Goal: Information Seeking & Learning: Learn about a topic

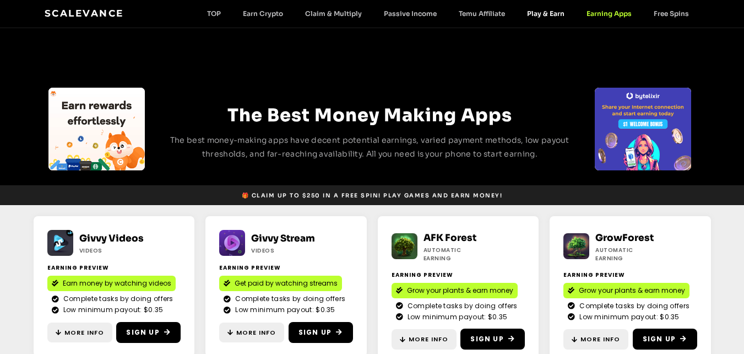
click at [540, 16] on link "Play & Earn" at bounding box center [546, 13] width 60 height 8
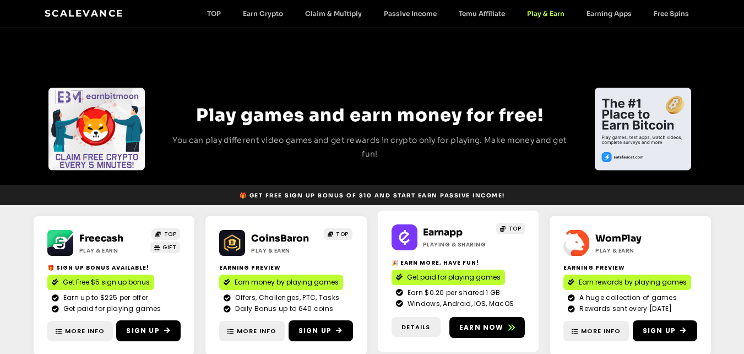
scroll to position [55, 0]
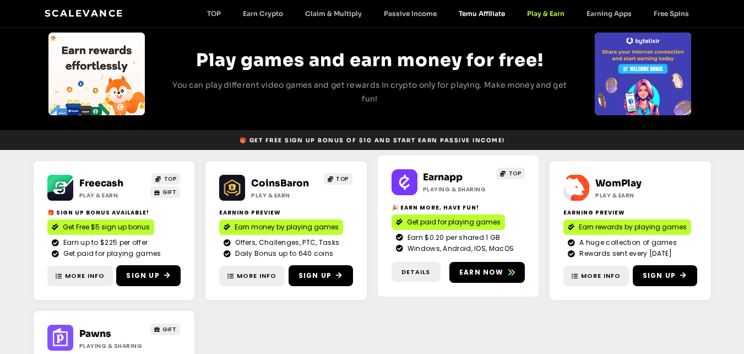
click at [474, 17] on link "Temu Affiliate" at bounding box center [482, 13] width 68 height 8
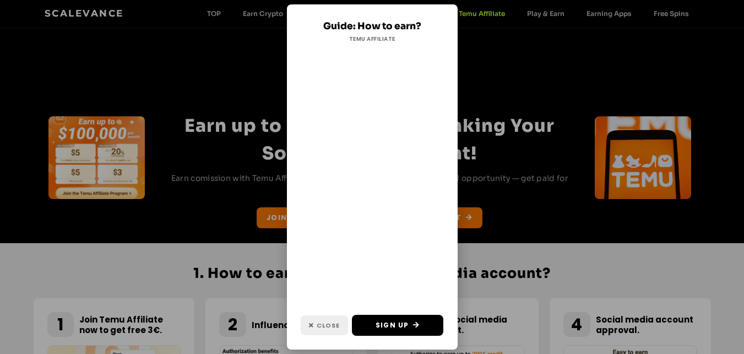
click at [323, 331] on link "Close" at bounding box center [324, 325] width 47 height 20
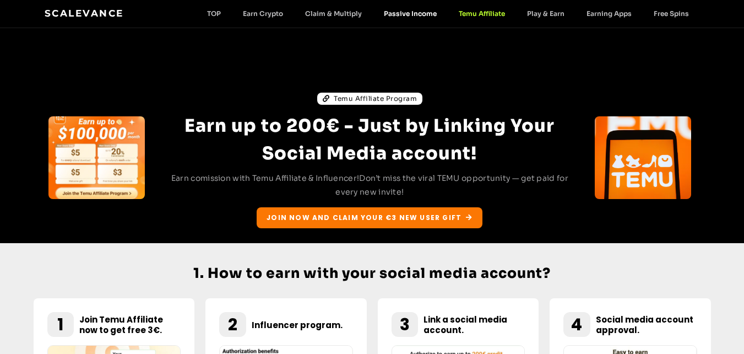
click at [412, 12] on link "Passive Income" at bounding box center [410, 13] width 75 height 8
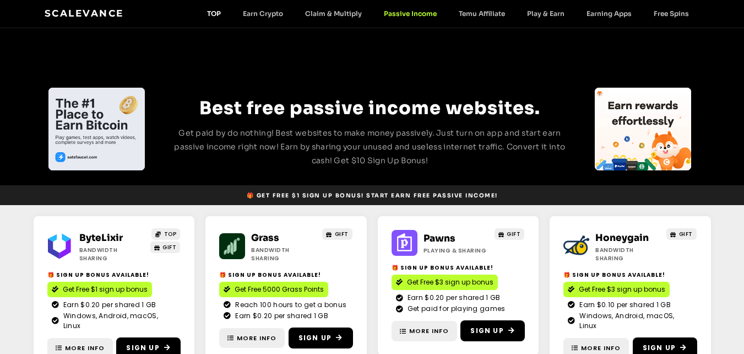
click at [216, 17] on link "TOP" at bounding box center [214, 13] width 36 height 8
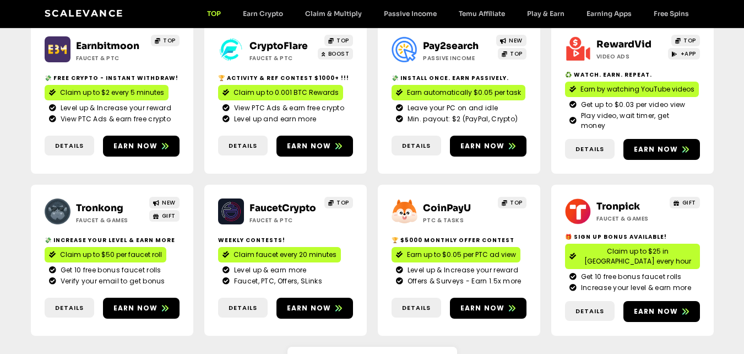
scroll to position [220, 0]
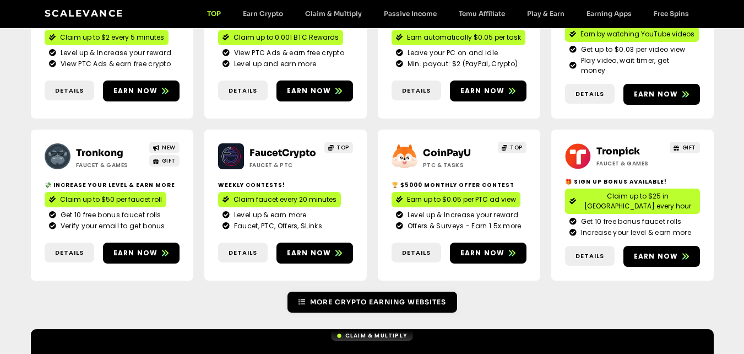
click at [338, 297] on span "More Crypto Earning Websites" at bounding box center [378, 302] width 136 height 10
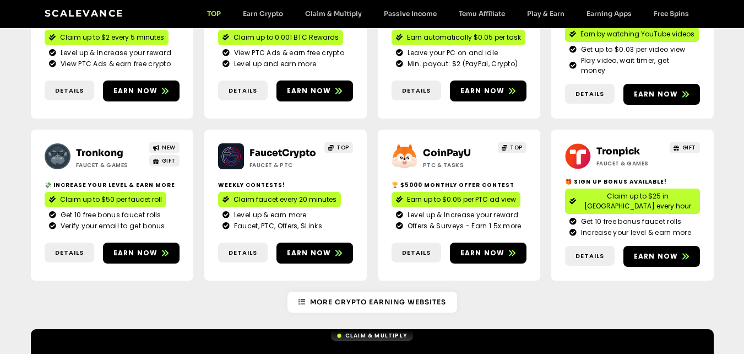
click at [267, 20] on div "Scalevance TOP Earn Crypto Claim & Multiply Passive Income Temu Affiliate Play …" at bounding box center [373, 14] width 656 height 14
click at [267, 16] on link "Earn Crypto" at bounding box center [263, 13] width 62 height 8
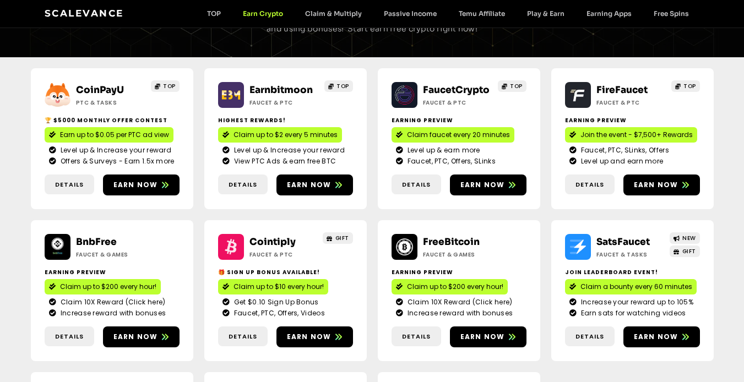
scroll to position [165, 0]
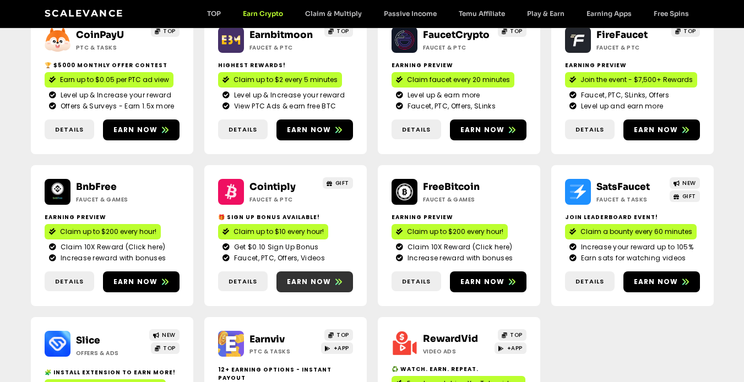
click at [294, 281] on span "Earn now" at bounding box center [309, 282] width 45 height 10
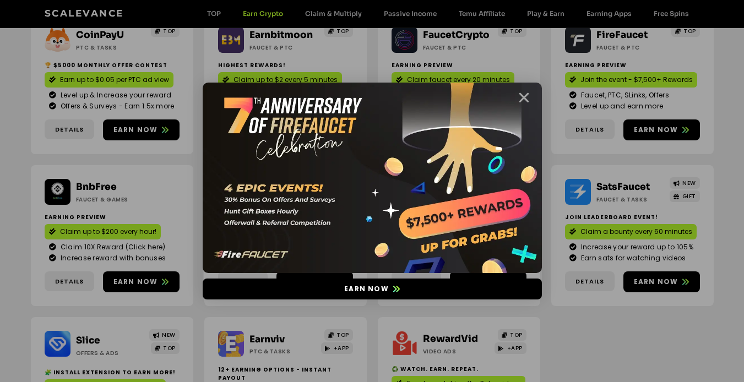
click at [526, 95] on icon "Close" at bounding box center [524, 98] width 14 height 14
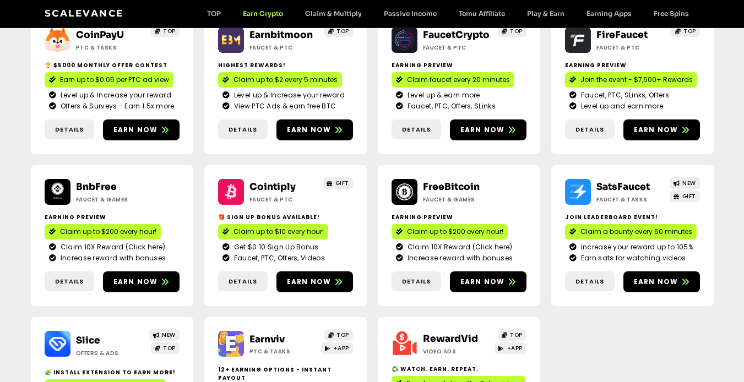
scroll to position [0, 0]
